Goal: Task Accomplishment & Management: Manage account settings

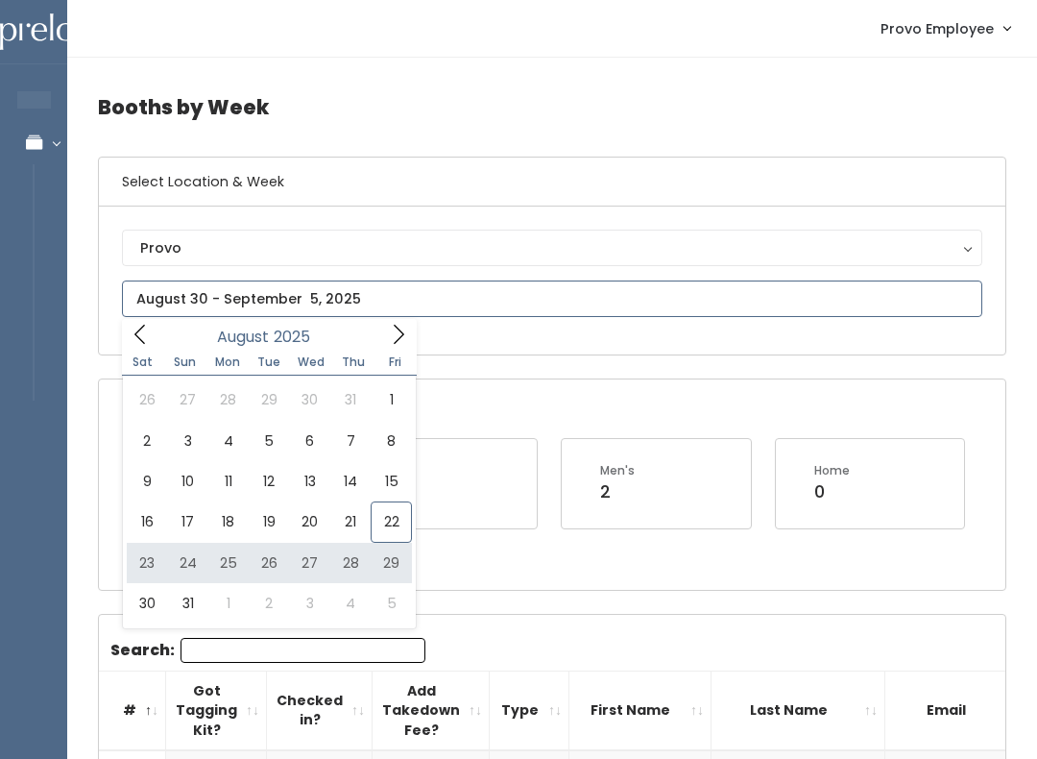
type input "August 23 to August 29"
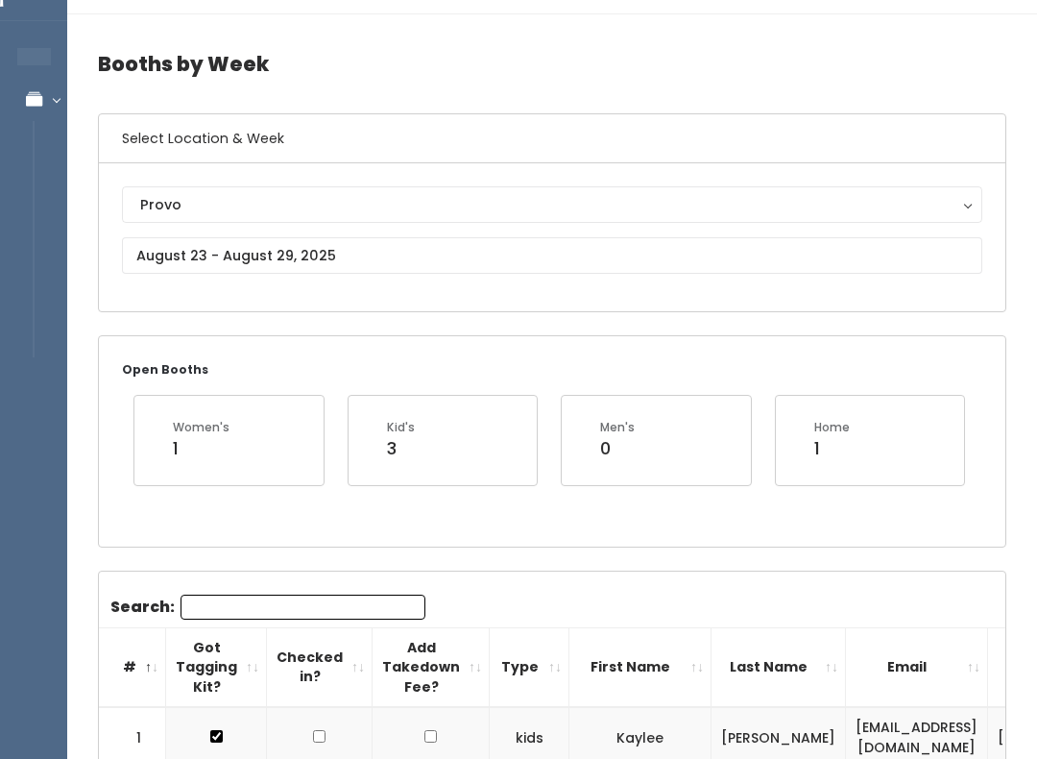
scroll to position [73, 0]
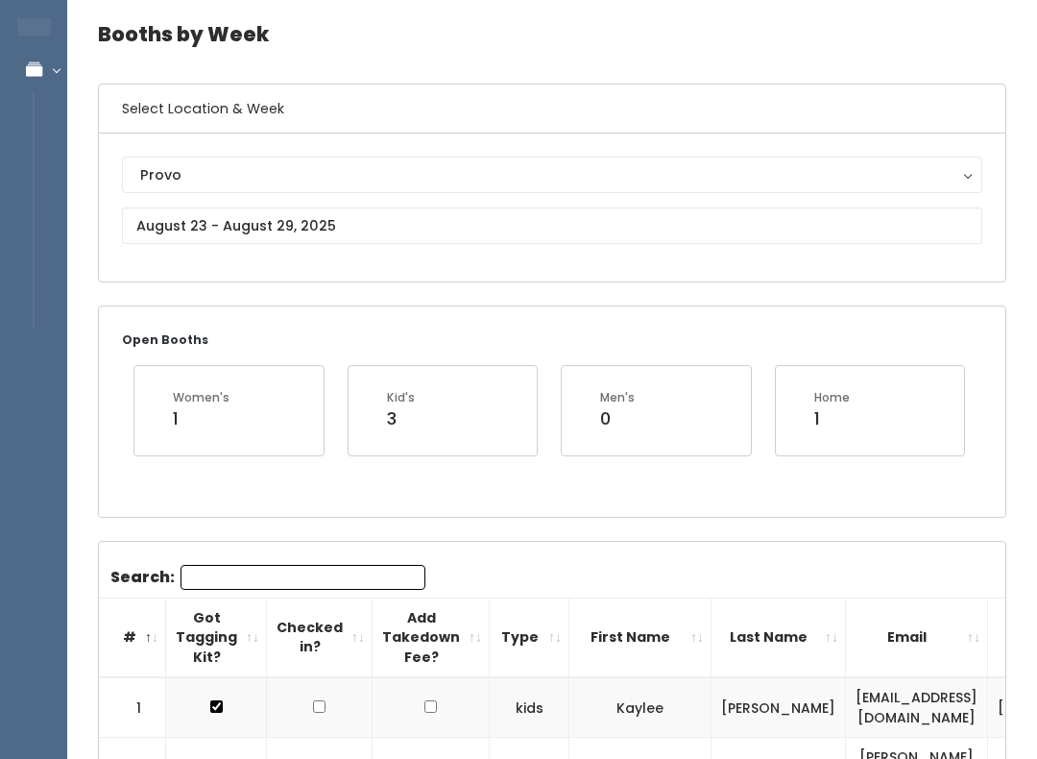
click at [355, 577] on input "Search:" at bounding box center [303, 577] width 245 height 25
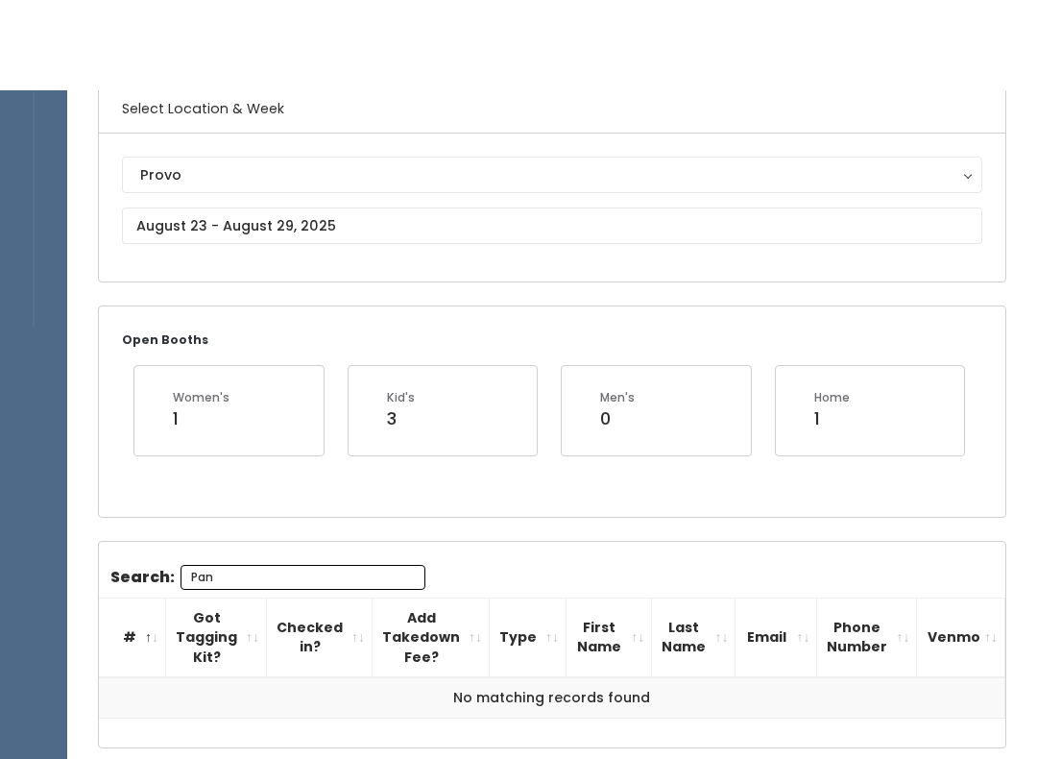
scroll to position [174, 0]
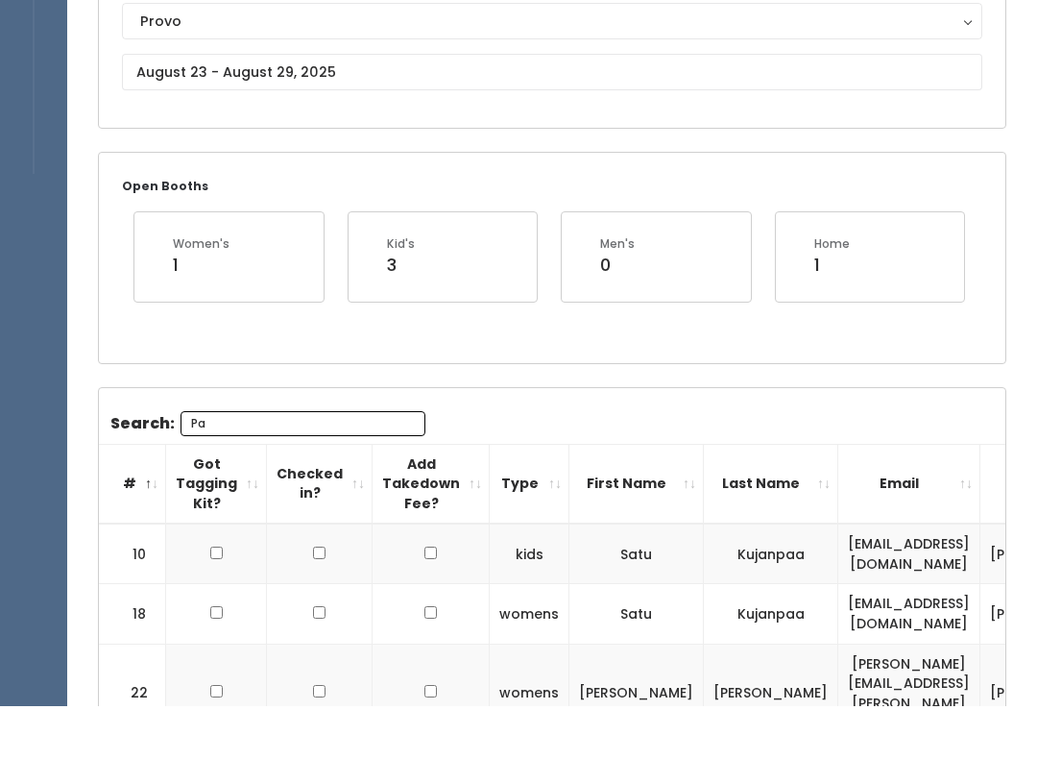
type input "P"
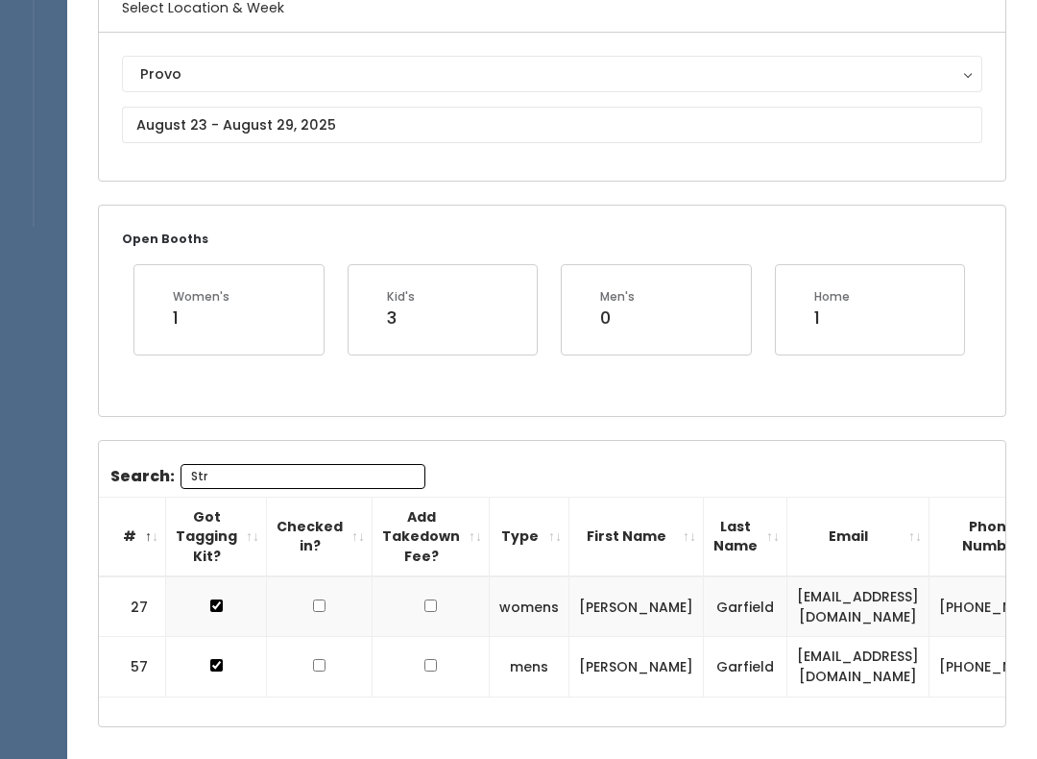
type input "Str"
click at [347, 120] on input "text" at bounding box center [552, 125] width 861 height 37
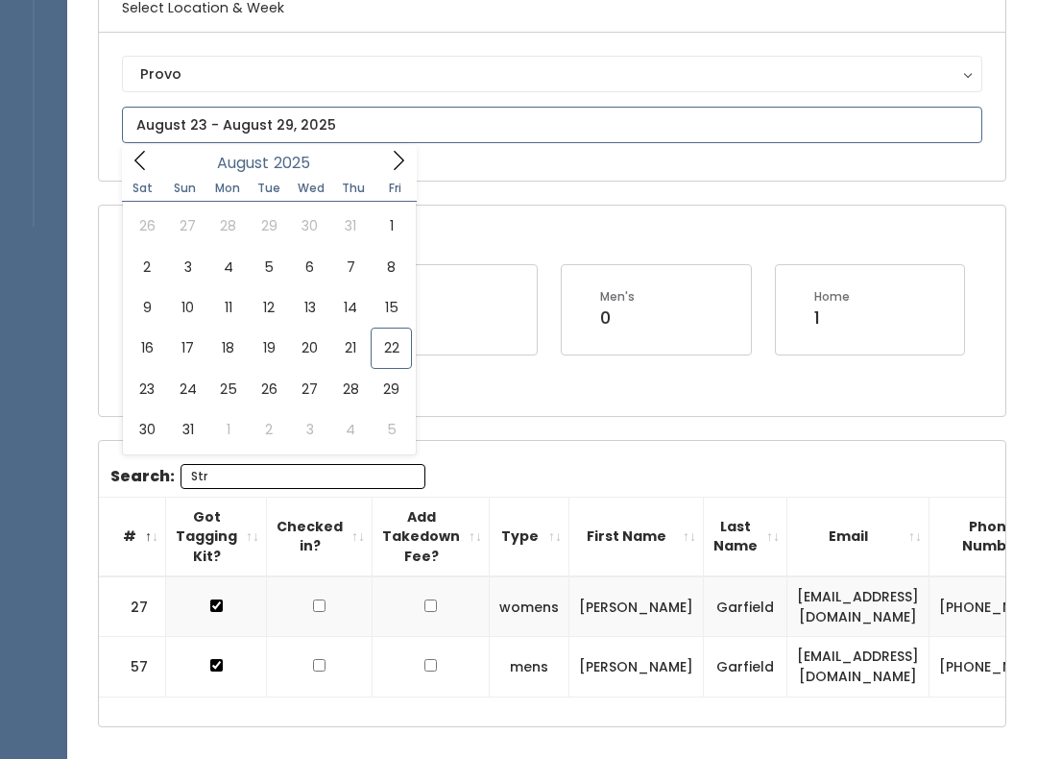
type input "August 30 to September 5"
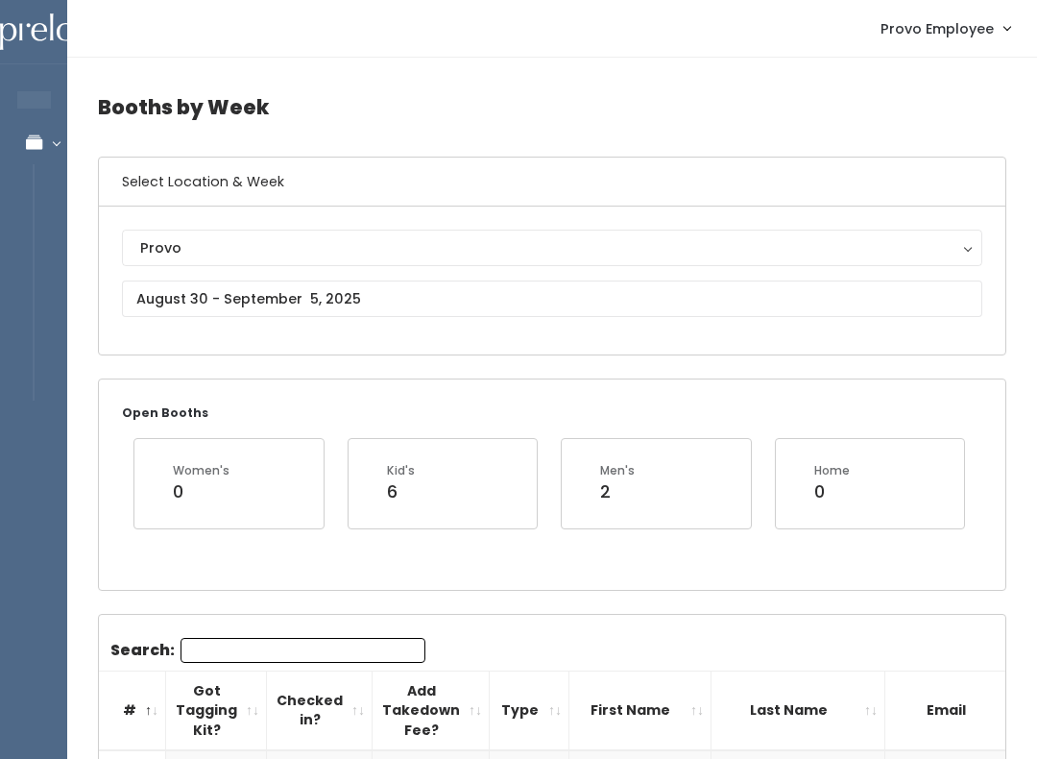
click at [262, 651] on input "Search:" at bounding box center [303, 650] width 245 height 25
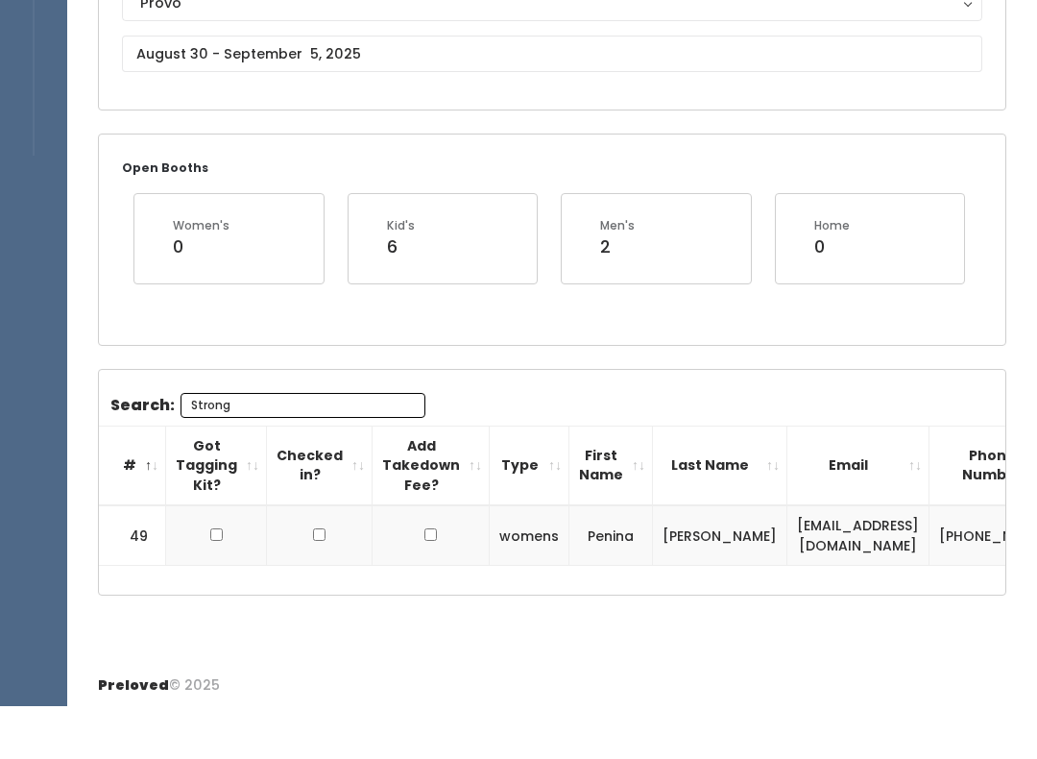
type input "Strong"
click at [219, 581] on input "checkbox" at bounding box center [216, 587] width 12 height 12
checkbox input "true"
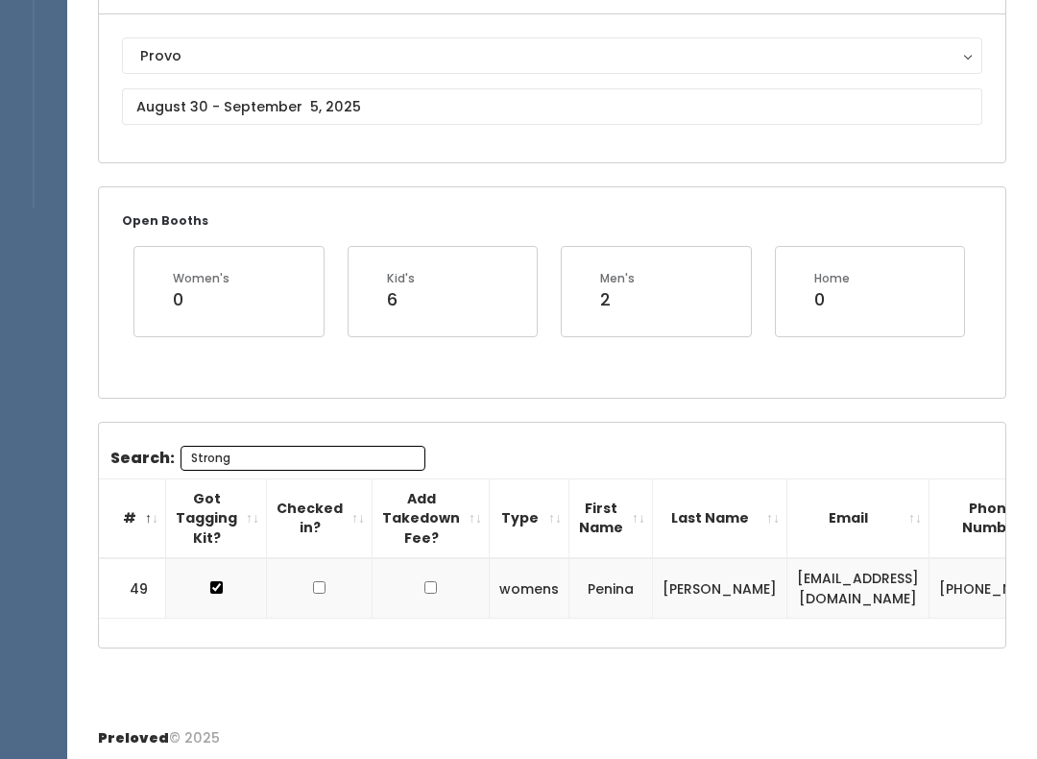
click at [287, 469] on input "Strong" at bounding box center [303, 458] width 245 height 25
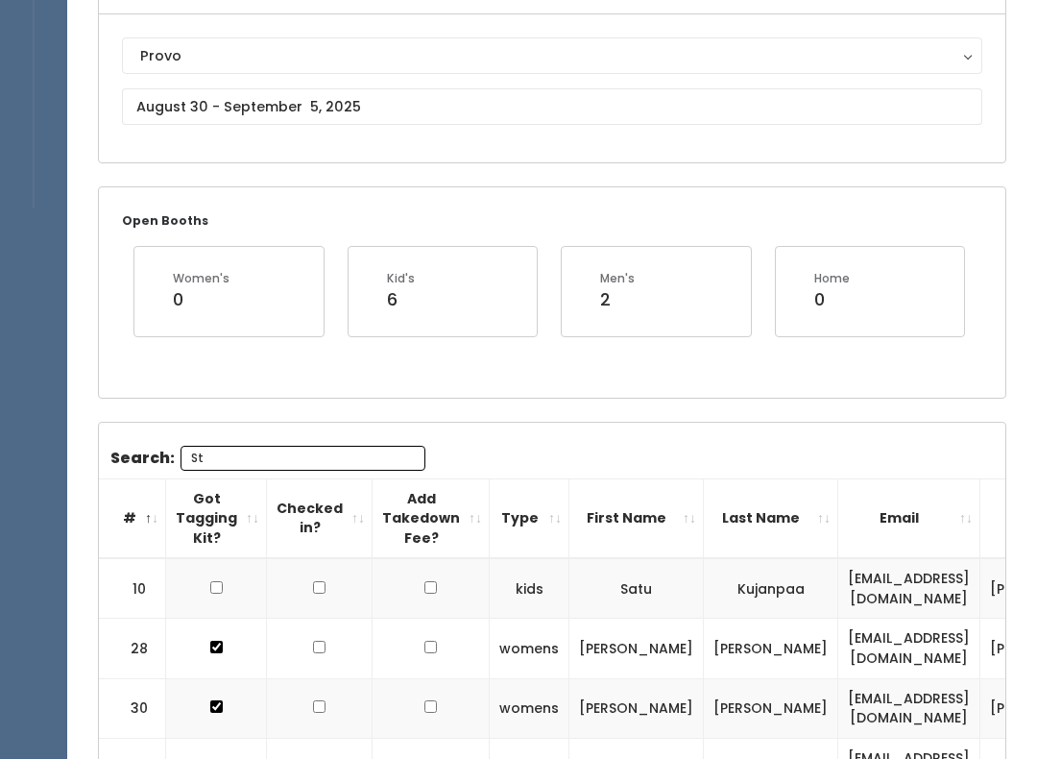
type input "S"
